Goal: Communication & Community: Ask a question

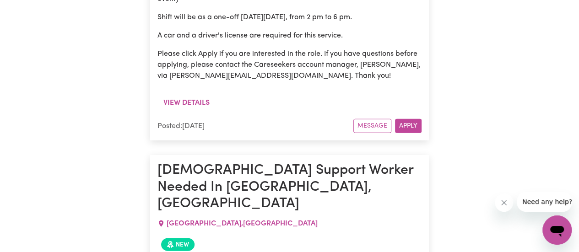
scroll to position [2736, 0]
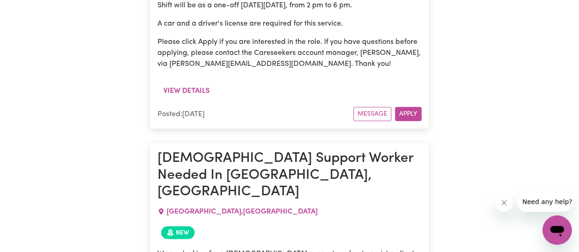
drag, startPoint x: 267, startPoint y: 196, endPoint x: 178, endPoint y: 176, distance: 91.0
copy ul "[DATE] from 9 am to 2 pm [DATE] from 9 am to 2 pm and 5 pm to 8 pm [DATE] from …"
click at [209, 208] on span "[GEOGRAPHIC_DATA] , [GEOGRAPHIC_DATA]" at bounding box center [242, 211] width 151 height 7
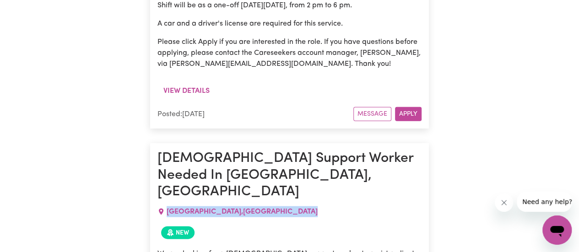
click at [209, 208] on span "[GEOGRAPHIC_DATA] , [GEOGRAPHIC_DATA]" at bounding box center [242, 211] width 151 height 7
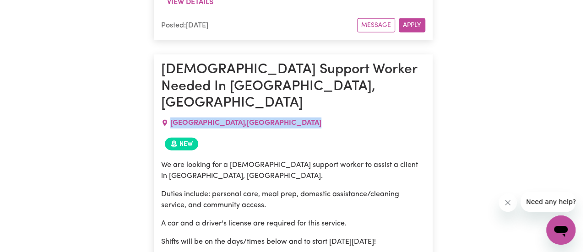
scroll to position [2828, 0]
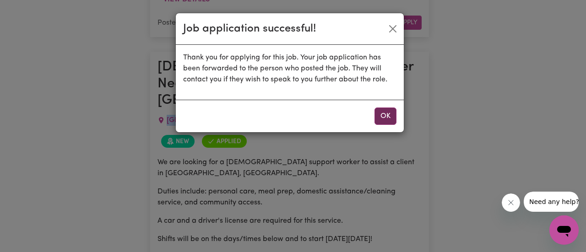
click at [390, 119] on button "OK" at bounding box center [385, 116] width 22 height 17
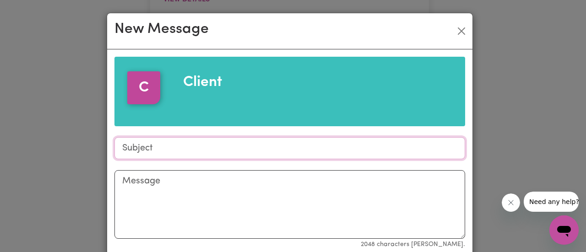
click at [207, 149] on input "Subject" at bounding box center [289, 148] width 350 height 22
type input "Availability"
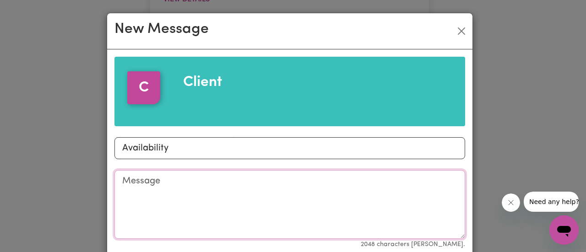
click at [194, 195] on textarea "Message" at bounding box center [289, 204] width 350 height 69
paste textarea "[DATE] from 9 am to 2 pm [DATE] from 9 am to 2 pm and 5 pm to 8 pm [DATE] from …"
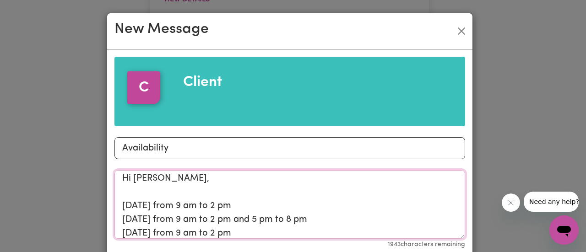
scroll to position [8, 0]
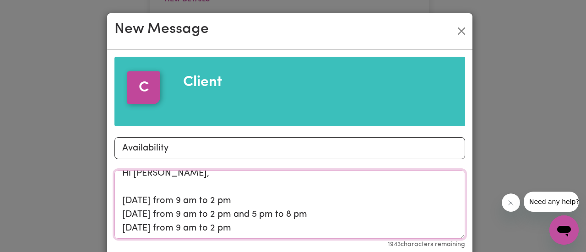
click at [174, 176] on textarea "Hi [PERSON_NAME], [DATE] from 9 am to 2 pm [DATE] from 9 am to 2 pm and 5 pm to…" at bounding box center [289, 204] width 350 height 69
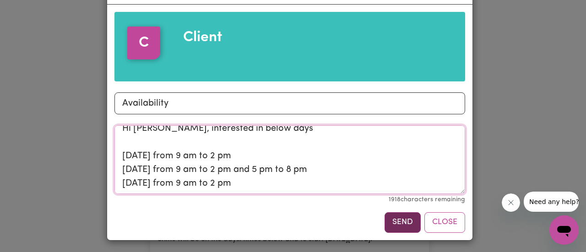
type textarea "Hi [PERSON_NAME], interested in below days [DATE] from 9 am to 2 pm [DATE] from…"
click at [395, 226] on button "Send" at bounding box center [402, 222] width 36 height 20
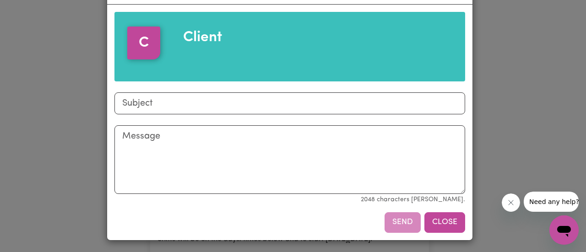
click at [440, 219] on button "Close" at bounding box center [444, 222] width 41 height 20
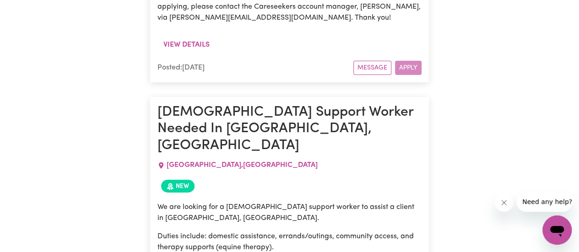
scroll to position [3194, 0]
